Goal: Complete application form

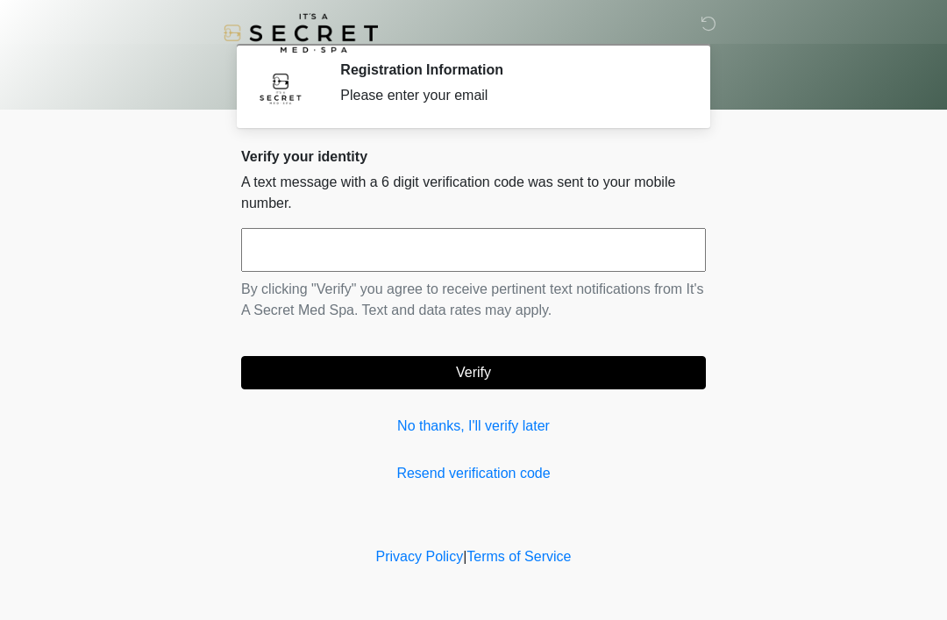
click at [487, 433] on link "No thanks, I'll verify later" at bounding box center [473, 426] width 465 height 21
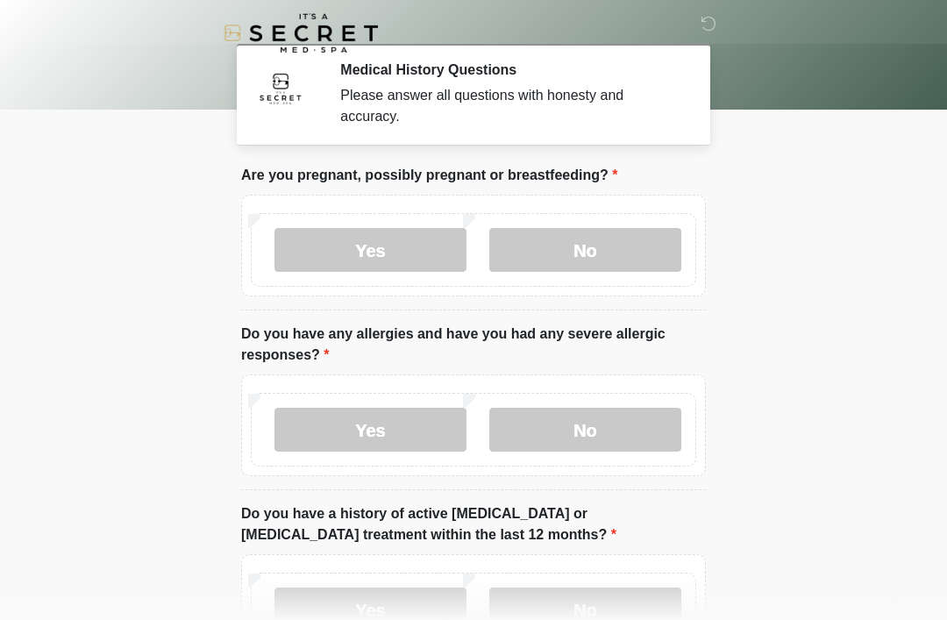
click at [580, 254] on label "No" at bounding box center [585, 250] width 192 height 44
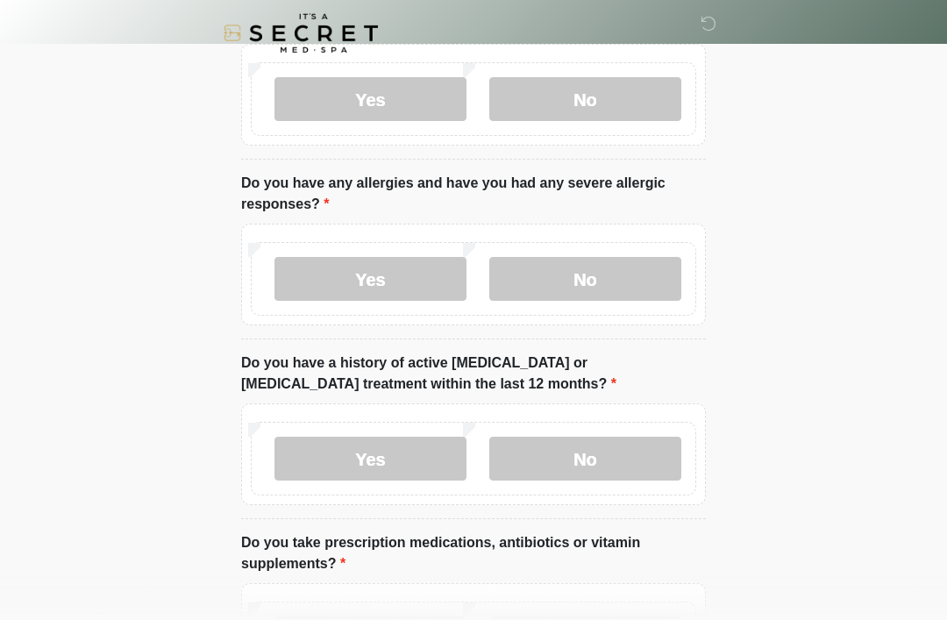
scroll to position [150, 0]
click at [594, 270] on label "No" at bounding box center [585, 280] width 192 height 44
click at [594, 449] on label "No" at bounding box center [585, 459] width 192 height 44
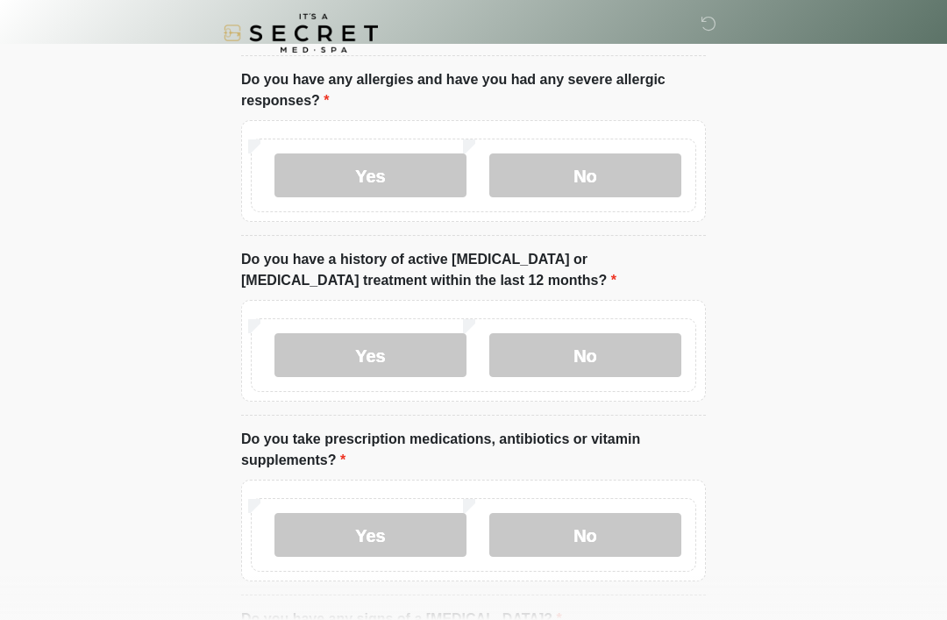
scroll to position [408, 0]
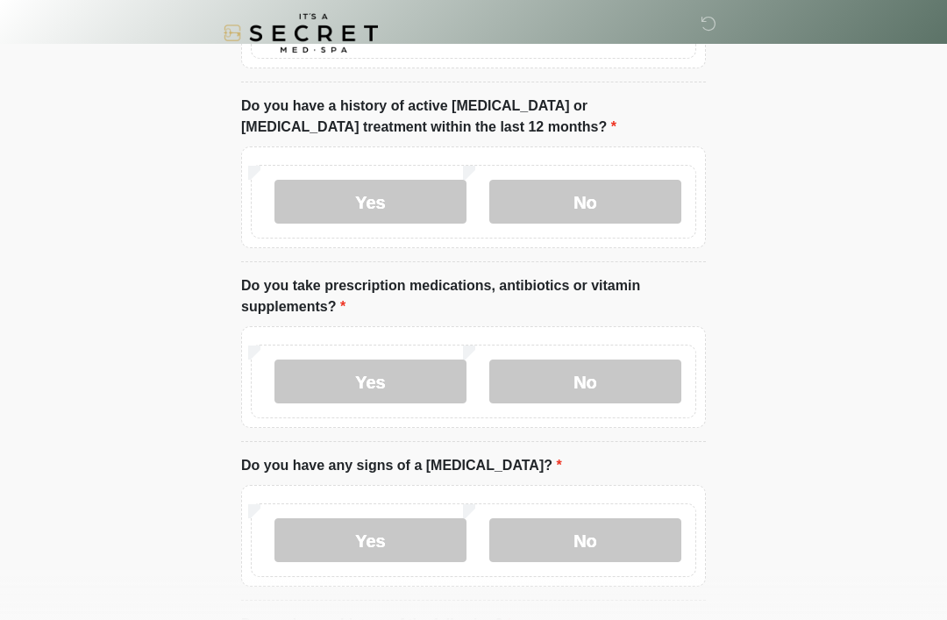
click at [597, 393] on label "No" at bounding box center [585, 381] width 192 height 44
click at [578, 556] on label "No" at bounding box center [585, 540] width 192 height 44
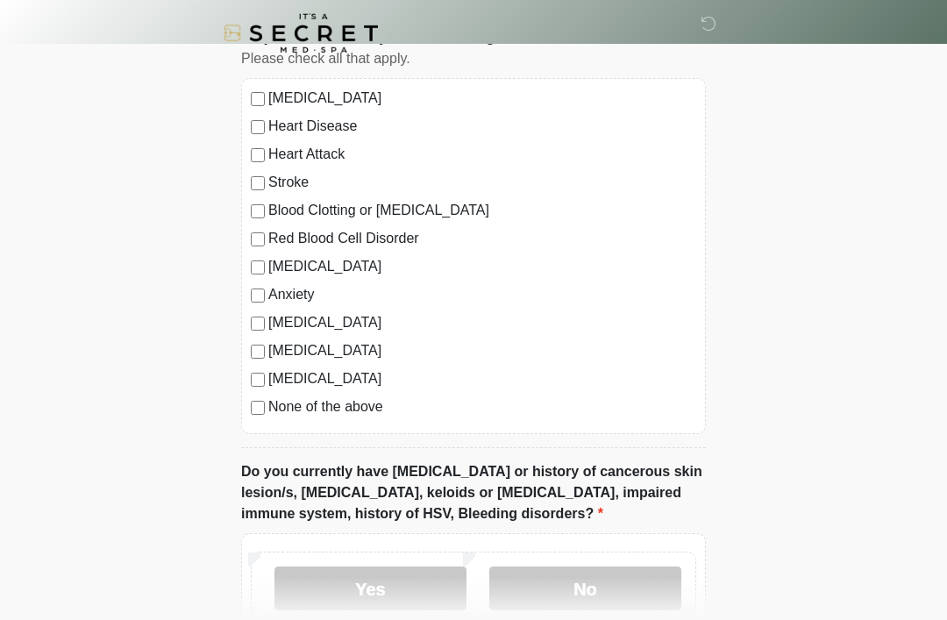
scroll to position [1026, 0]
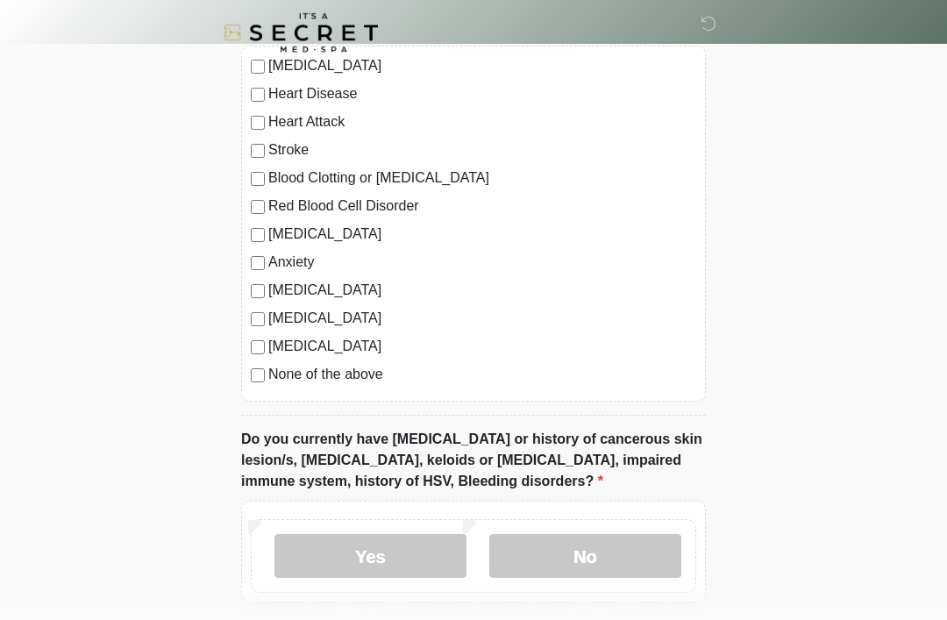
click at [613, 556] on label "No" at bounding box center [585, 557] width 192 height 44
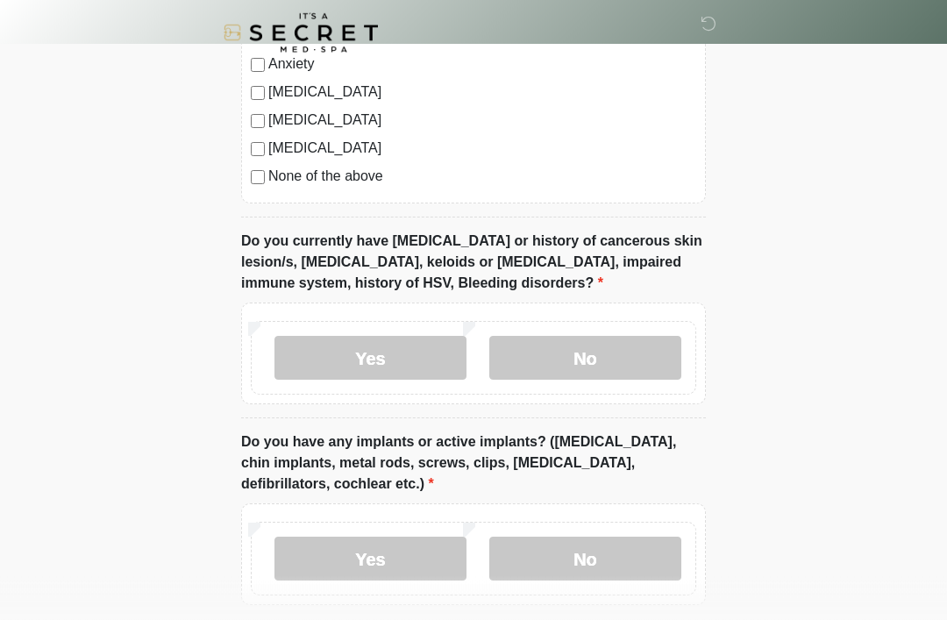
scroll to position [1336, 0]
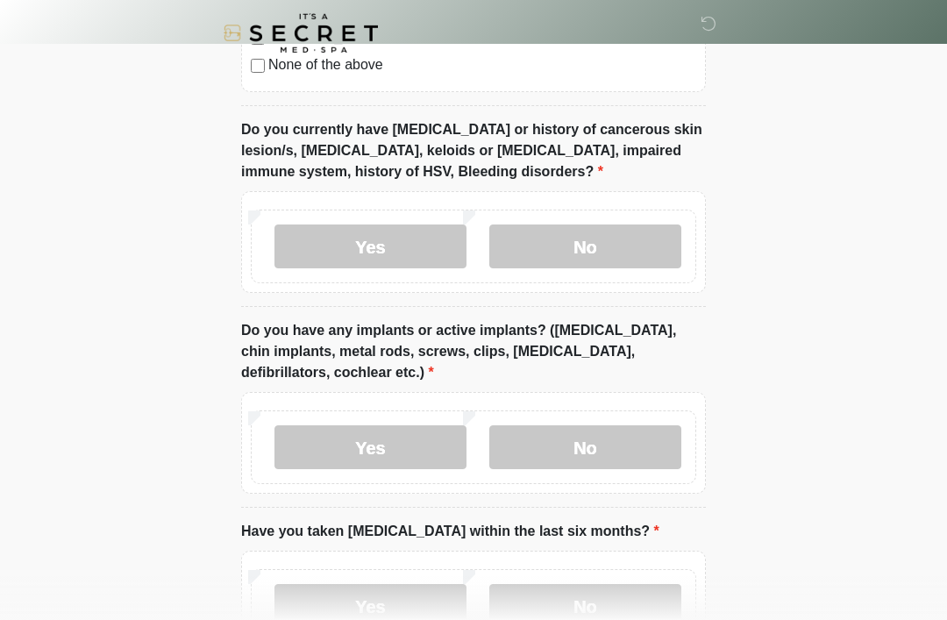
click at [600, 433] on label "No" at bounding box center [585, 447] width 192 height 44
click at [577, 577] on div "Yes No" at bounding box center [473, 606] width 445 height 74
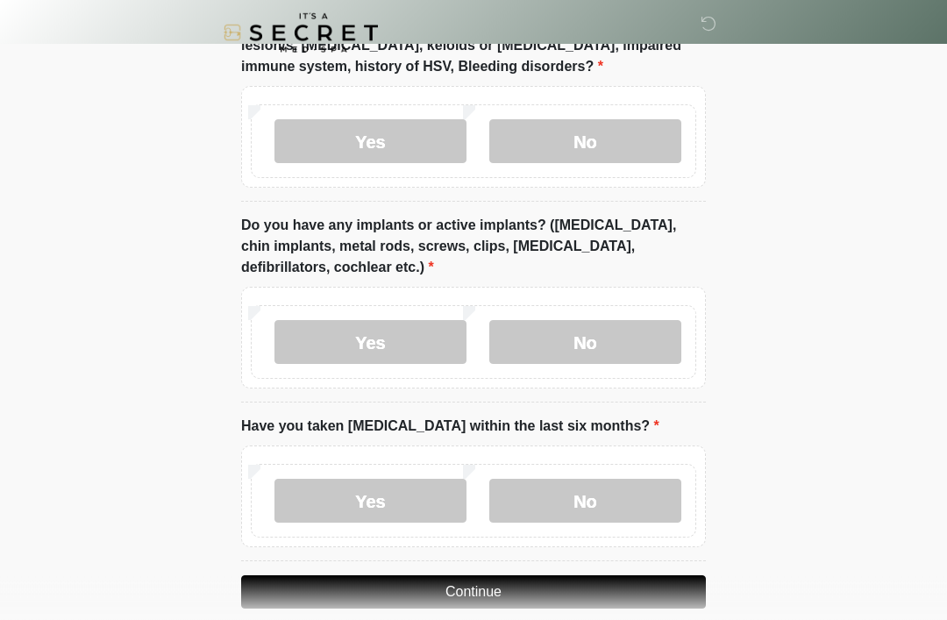
scroll to position [1465, 0]
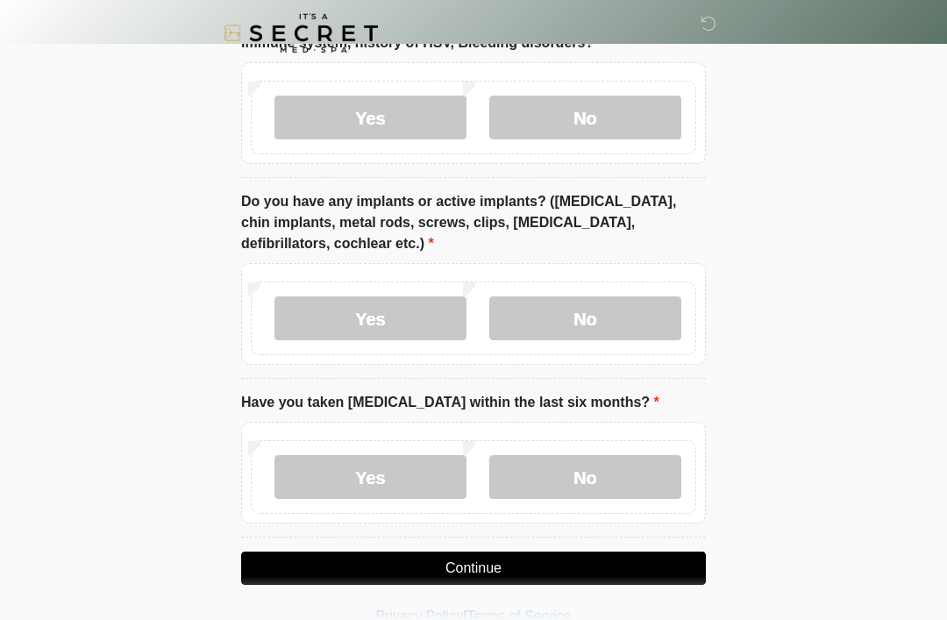
click at [574, 480] on label "No" at bounding box center [585, 477] width 192 height 44
click at [502, 568] on button "Continue" at bounding box center [473, 567] width 465 height 33
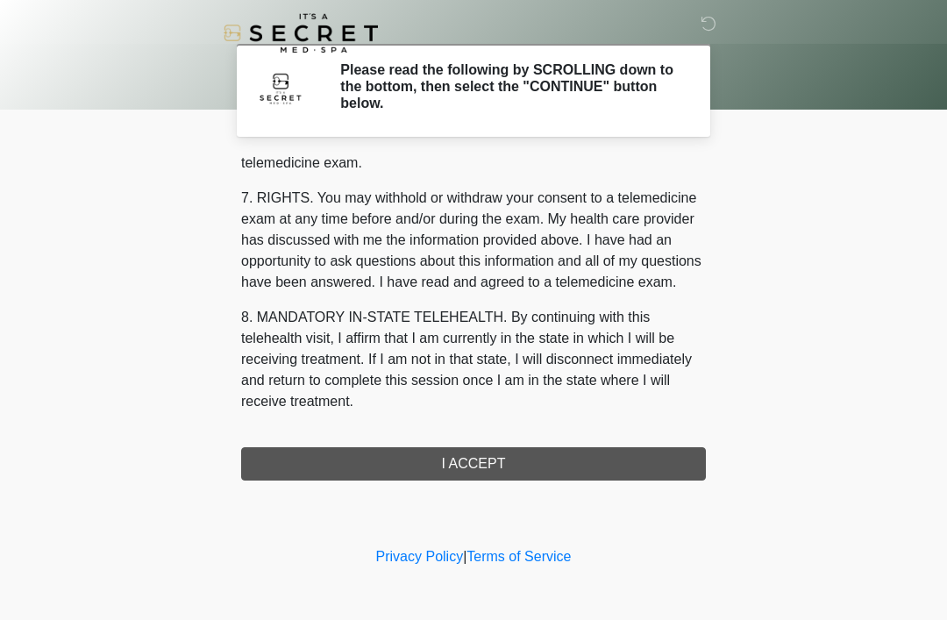
scroll to position [748, 0]
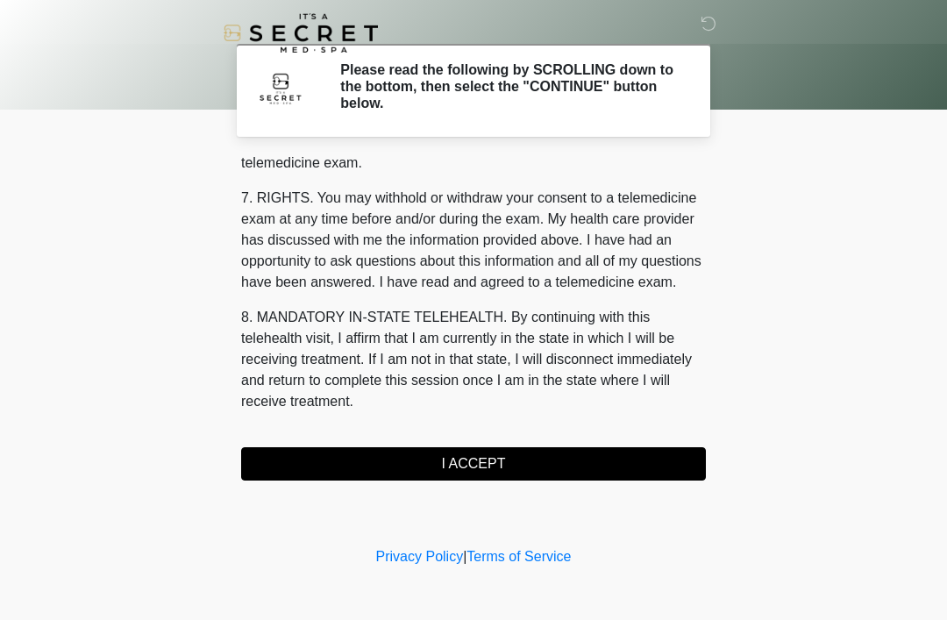
click at [502, 466] on button "I ACCEPT" at bounding box center [473, 463] width 465 height 33
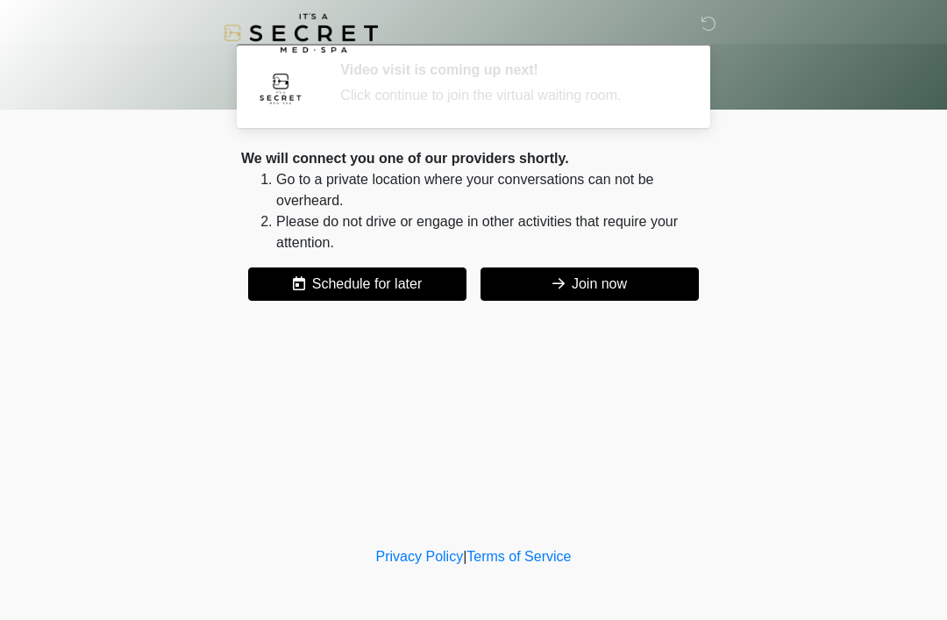
click at [558, 274] on button "Join now" at bounding box center [589, 283] width 218 height 33
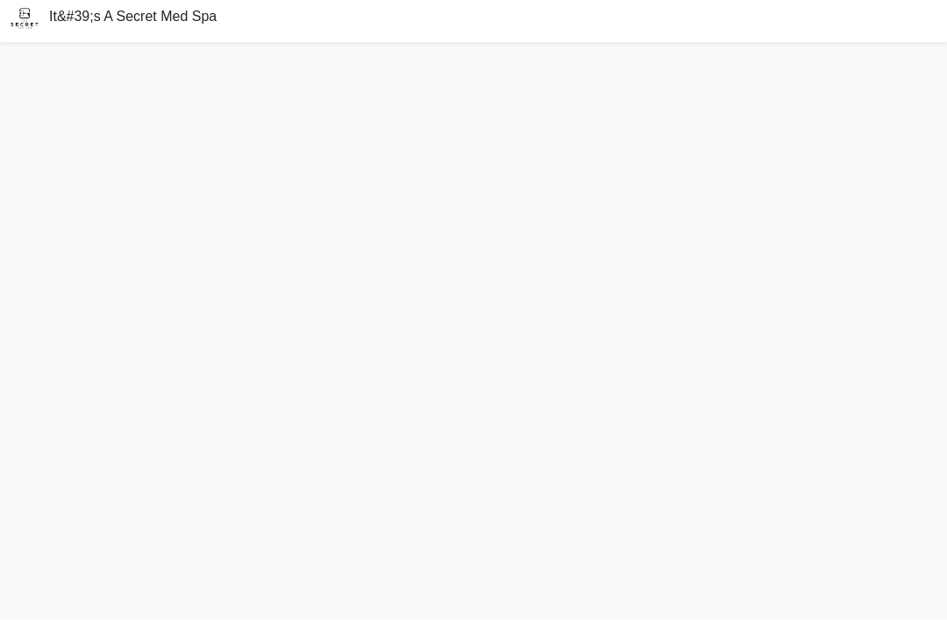
scroll to position [61, 0]
